Goal: Task Accomplishment & Management: Manage account settings

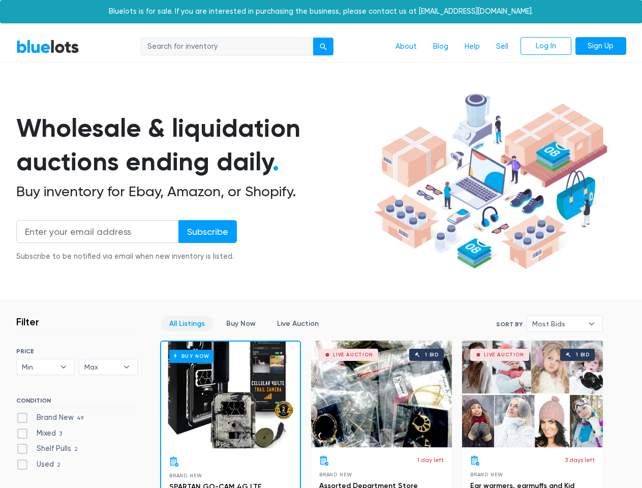
click at [324, 47] on div "submit" at bounding box center [323, 46] width 7 height 7
click at [207, 231] on input "Subscribe" at bounding box center [207, 231] width 58 height 23
click at [46, 367] on span "Min" at bounding box center [39, 366] width 34 height 15
click at [108, 367] on span "Max" at bounding box center [101, 366] width 34 height 15
click at [565, 324] on span "Most Bids" at bounding box center [557, 323] width 51 height 15
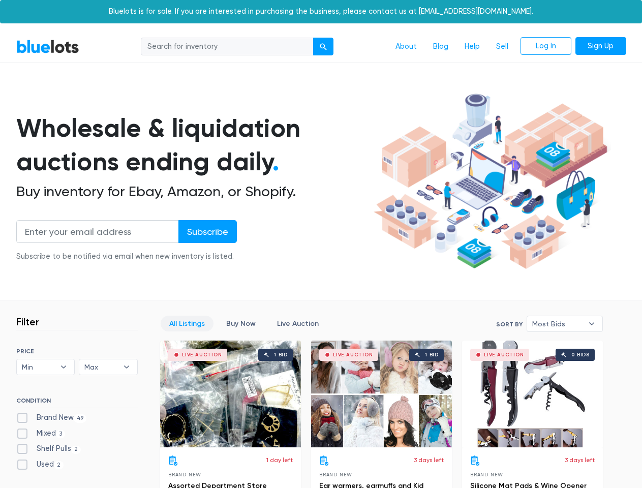
click at [324, 47] on div "submit" at bounding box center [323, 46] width 7 height 7
click at [207, 231] on input "Subscribe" at bounding box center [207, 231] width 58 height 23
click at [46, 367] on span "Min" at bounding box center [39, 366] width 34 height 15
click at [108, 367] on span "Max" at bounding box center [101, 366] width 34 height 15
click at [565, 324] on span "Most Bids" at bounding box center [557, 323] width 51 height 15
